Goal: Consume media (video, audio)

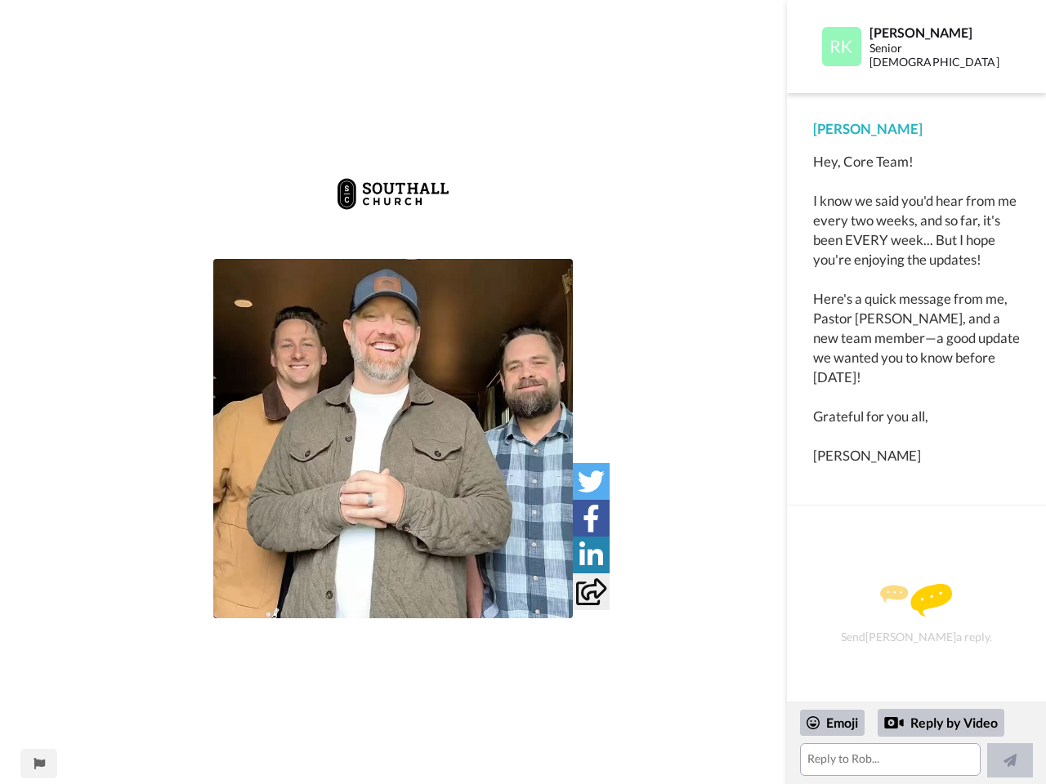
click at [393, 211] on img at bounding box center [393, 194] width 116 height 65
click at [393, 439] on img at bounding box center [393, 439] width 360 height 360
click at [591, 481] on icon at bounding box center [591, 481] width 27 height 27
click at [591, 518] on icon at bounding box center [591, 518] width 17 height 27
click at [591, 555] on icon at bounding box center [591, 555] width 24 height 27
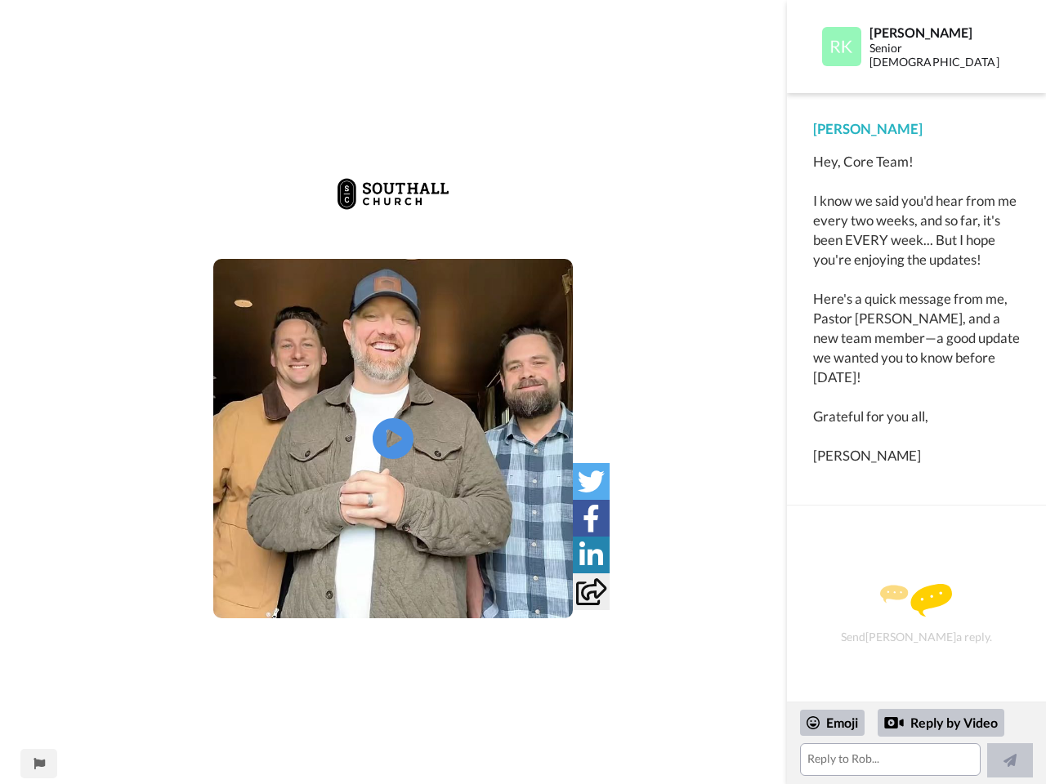
click at [591, 592] on icon at bounding box center [591, 592] width 30 height 27
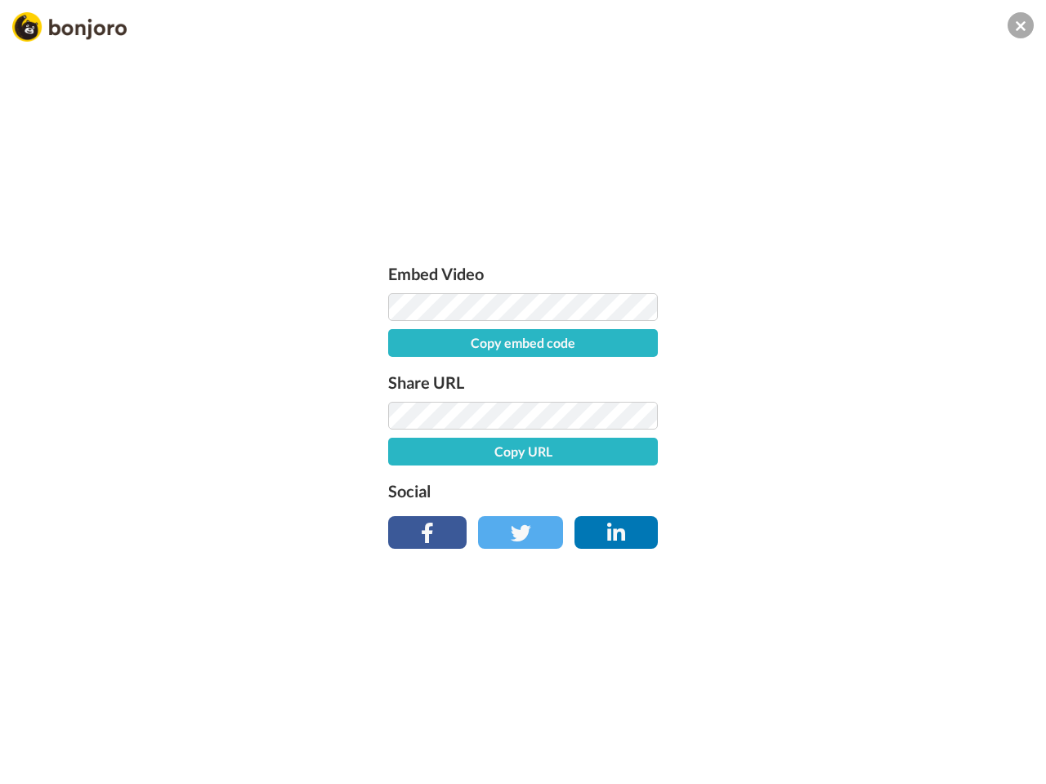
click at [38, 764] on div "Embed Video Copy embed code Share URL Copy URL Social" at bounding box center [523, 480] width 1046 height 784
click at [916, 744] on div "Embed Video Copy embed code Share URL Copy URL Social" at bounding box center [523, 480] width 1046 height 784
click at [833, 723] on div "Embed Video Copy embed code Share URL Copy URL Social" at bounding box center [523, 480] width 1046 height 784
click at [941, 723] on div "Embed Video Copy embed code Share URL Copy URL Social" at bounding box center [523, 480] width 1046 height 784
